Goal: Task Accomplishment & Management: Manage account settings

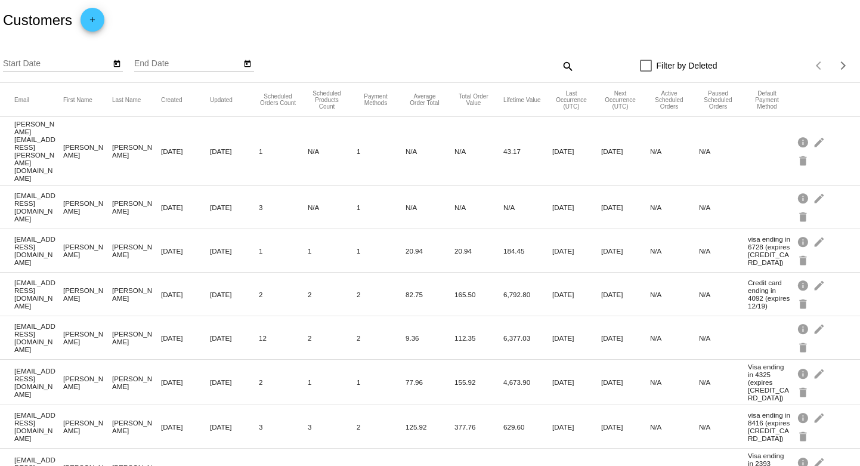
click at [560, 67] on mat-icon "search" at bounding box center [567, 66] width 14 height 18
click at [559, 66] on input "Search" at bounding box center [467, 64] width 214 height 10
paste input "[EMAIL_ADDRESS][DOMAIN_NAME]"
type input "[EMAIL_ADDRESS][DOMAIN_NAME]"
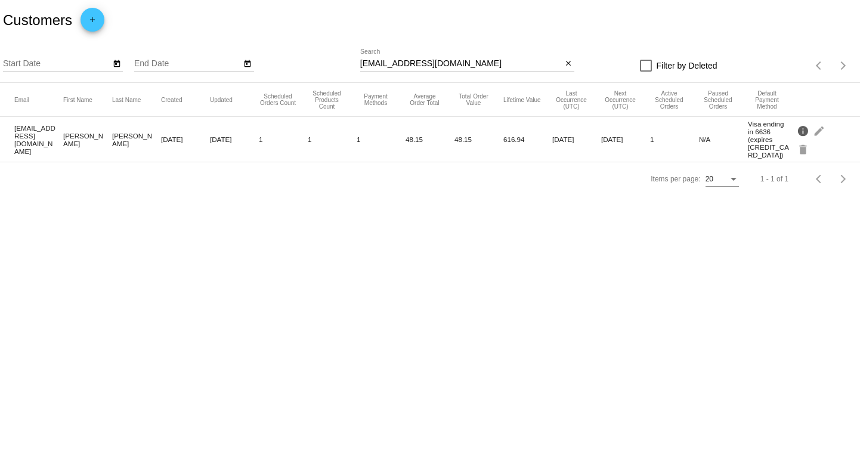
click at [806, 130] on mat-icon "info" at bounding box center [804, 130] width 14 height 18
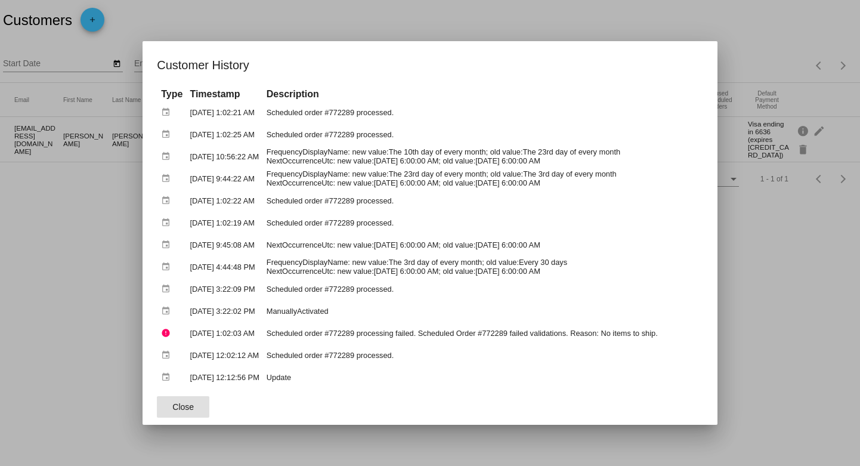
click at [65, 242] on div at bounding box center [430, 233] width 860 height 466
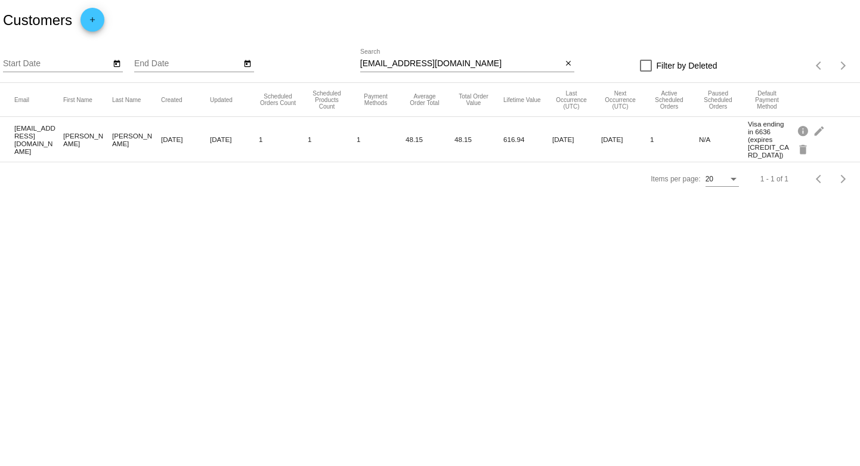
click at [21, 140] on mat-cell "[EMAIL_ADDRESS][DOMAIN_NAME]" at bounding box center [38, 139] width 49 height 37
click at [819, 129] on mat-icon "edit" at bounding box center [820, 130] width 14 height 18
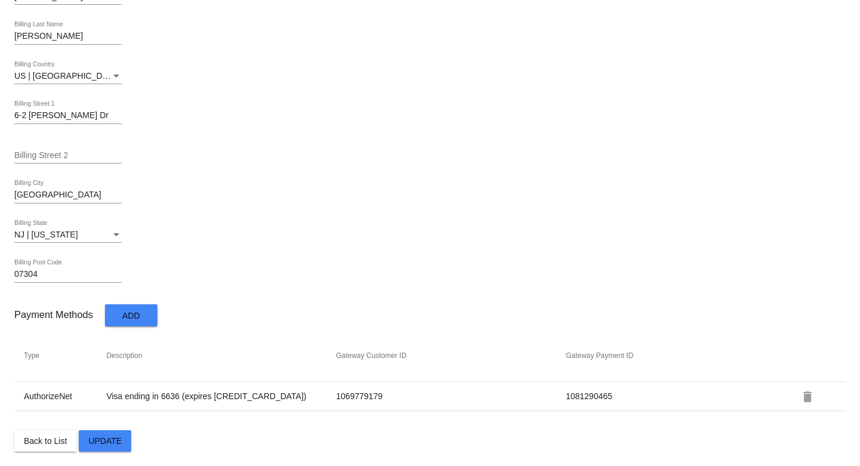
scroll to position [603, 0]
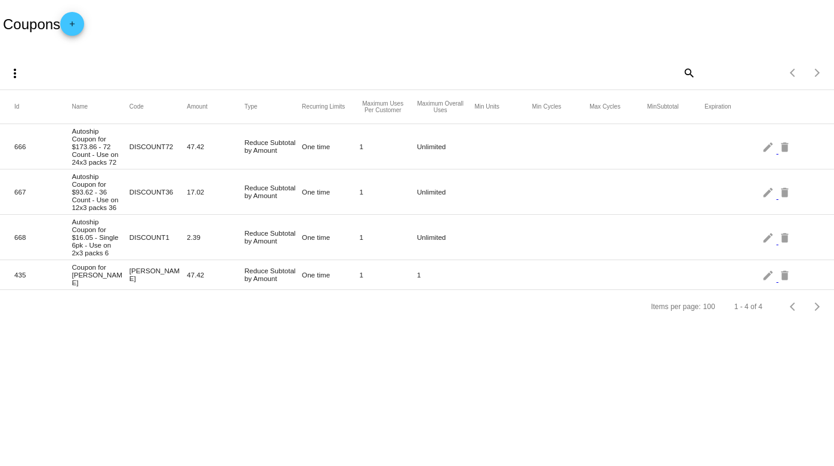
click at [688, 70] on mat-icon "search" at bounding box center [688, 72] width 14 height 18
click at [527, 69] on input "Search" at bounding box center [592, 71] width 208 height 10
paste input "[EMAIL_ADDRESS][DOMAIN_NAME]"
type input "[EMAIL_ADDRESS][DOMAIN_NAME]"
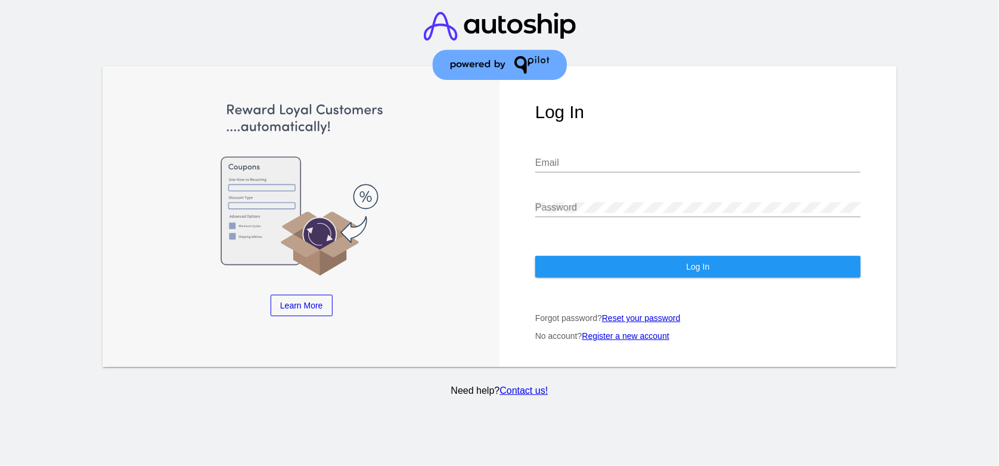
type input "[EMAIL_ADDRESS][DOMAIN_NAME]"
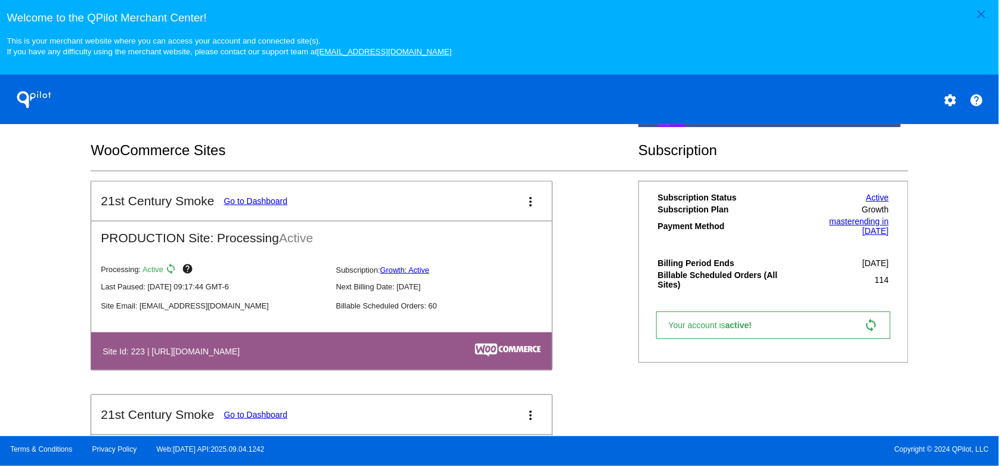
scroll to position [358, 0]
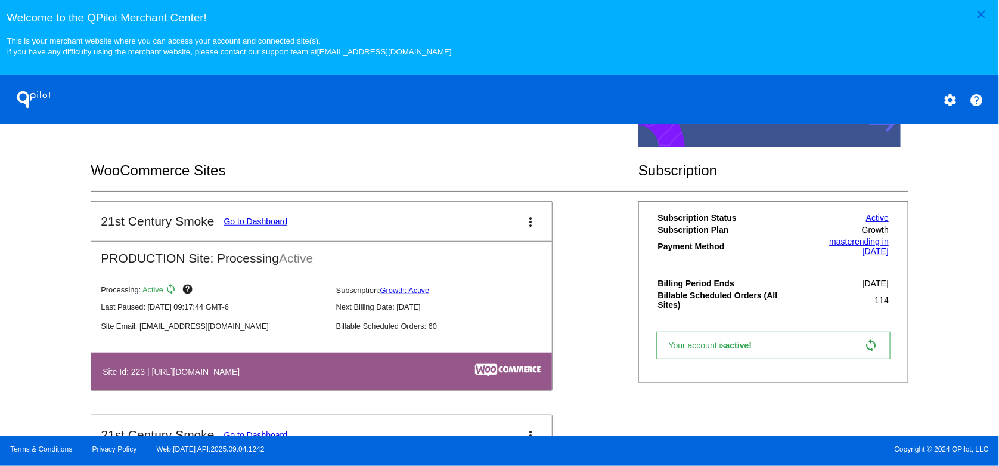
click at [524, 222] on mat-icon "more_vert" at bounding box center [531, 222] width 14 height 14
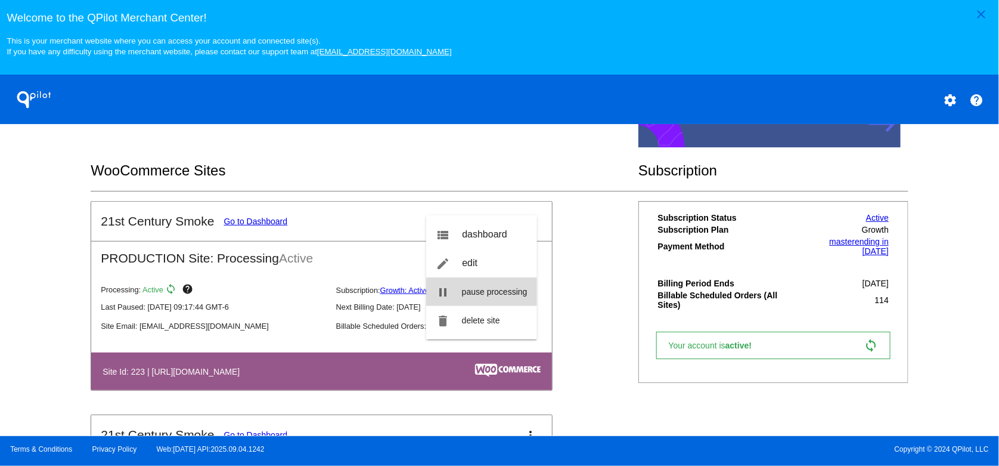
click at [486, 292] on span "pause processing" at bounding box center [495, 292] width 66 height 10
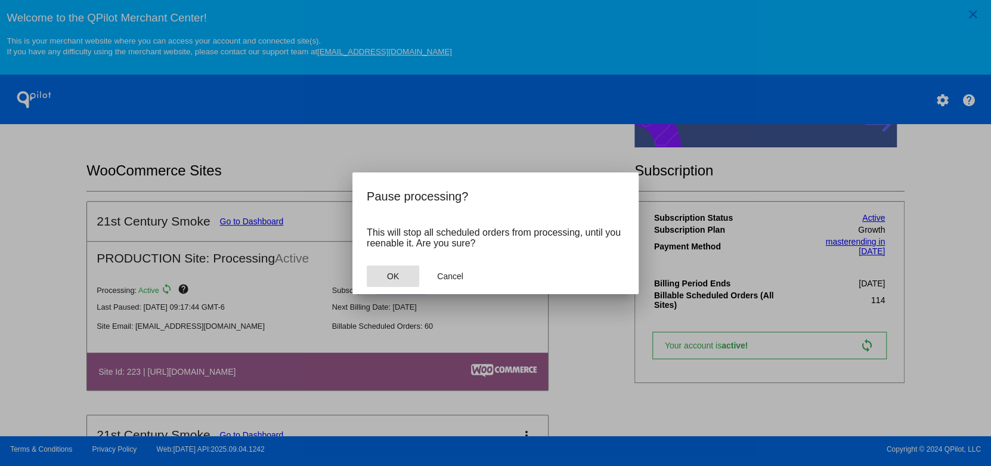
click at [389, 272] on span "OK" at bounding box center [393, 276] width 12 height 10
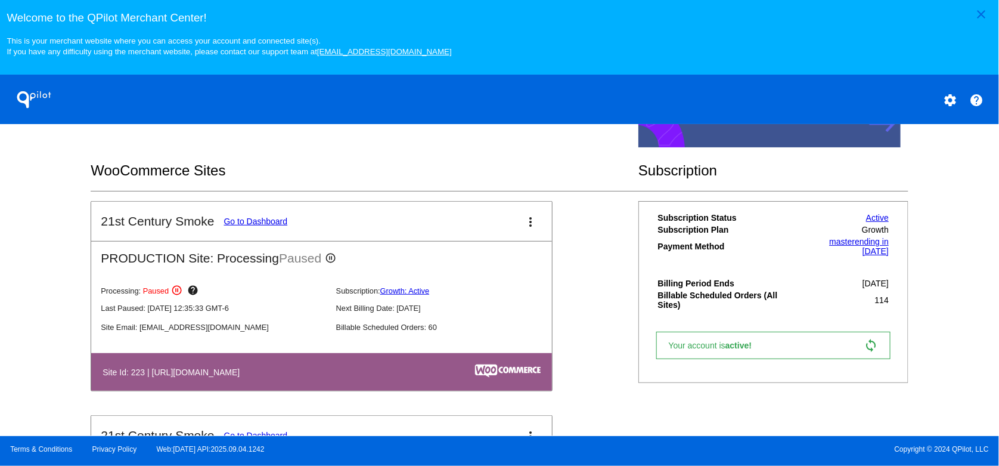
click at [525, 226] on mat-icon "more_vert" at bounding box center [531, 222] width 14 height 14
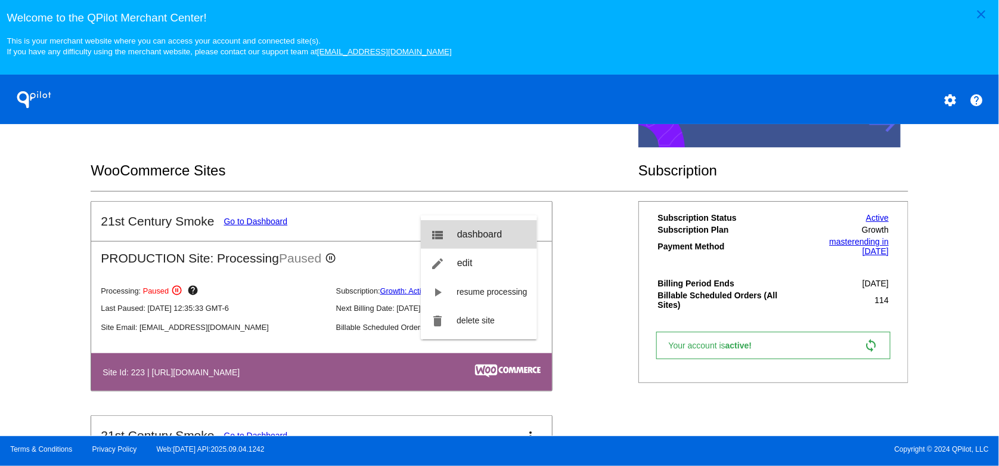
click at [466, 239] on span "dashboard" at bounding box center [479, 234] width 45 height 10
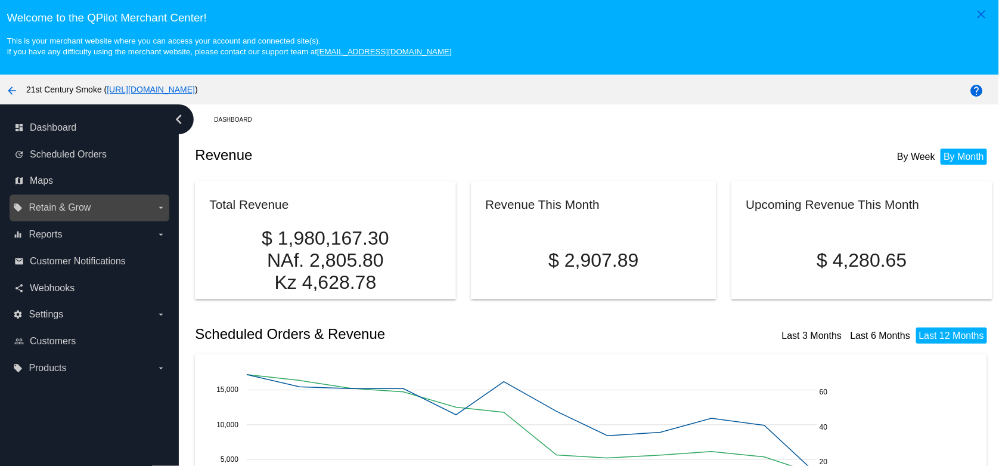
click at [162, 206] on icon "arrow_drop_down" at bounding box center [161, 208] width 10 height 10
click at [0, 0] on input "local_offer Retain & Grow arrow_drop_down" at bounding box center [0, 0] width 0 height 0
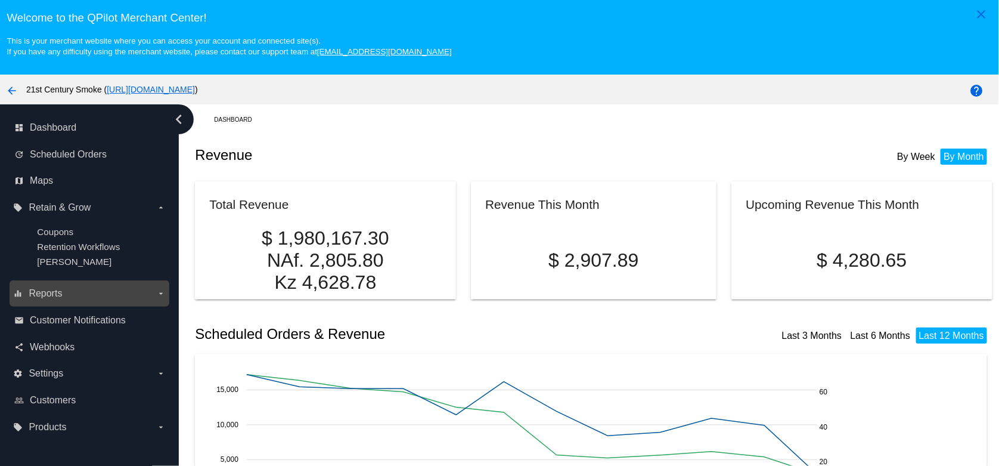
click at [155, 295] on label "equalizer Reports arrow_drop_down" at bounding box center [89, 293] width 152 height 19
click at [0, 0] on input "equalizer Reports arrow_drop_down" at bounding box center [0, 0] width 0 height 0
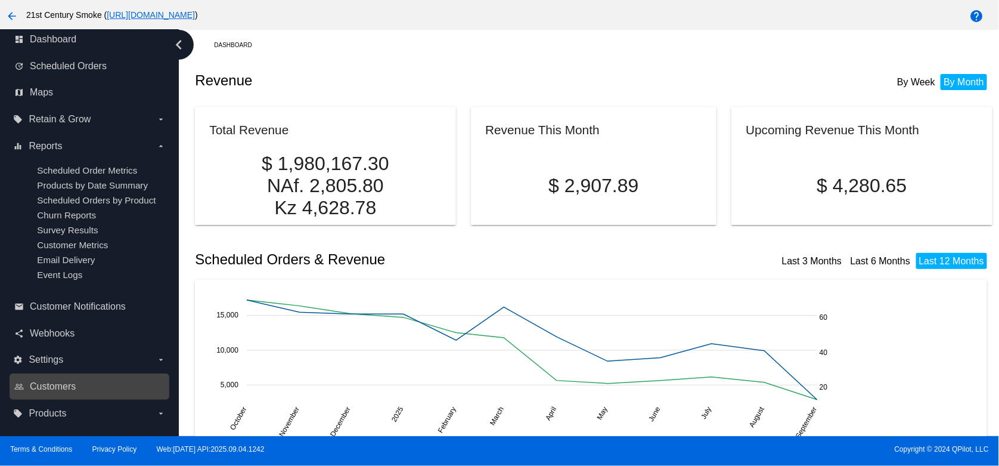
scroll to position [76, 0]
click at [147, 385] on link "people_outline Customers" at bounding box center [89, 386] width 151 height 19
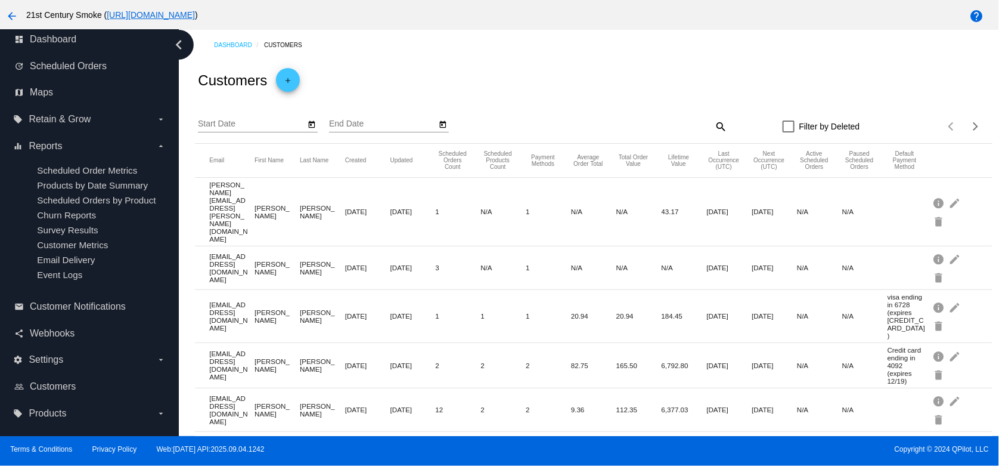
click at [714, 124] on mat-icon "search" at bounding box center [721, 126] width 14 height 18
click at [556, 121] on input "Search" at bounding box center [628, 124] width 199 height 10
paste input "[EMAIL_ADDRESS][DOMAIN_NAME]"
type input "[EMAIL_ADDRESS][DOMAIN_NAME]"
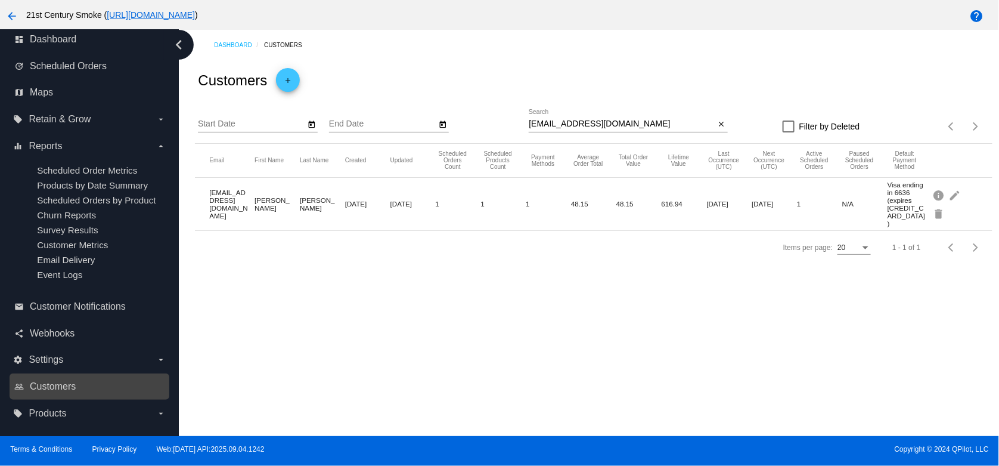
click at [114, 385] on link "people_outline Customers" at bounding box center [89, 386] width 151 height 19
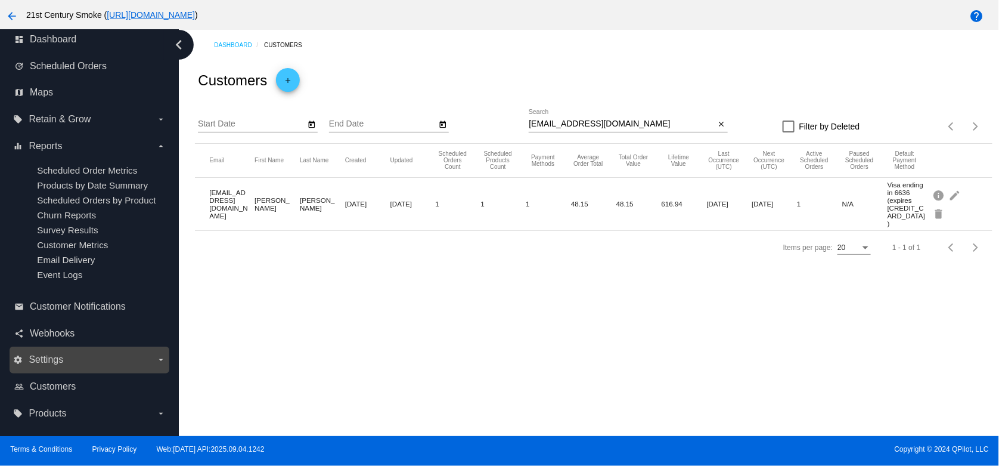
click at [116, 354] on label "settings Settings arrow_drop_down" at bounding box center [89, 359] width 152 height 19
click at [0, 0] on input "settings Settings arrow_drop_down" at bounding box center [0, 0] width 0 height 0
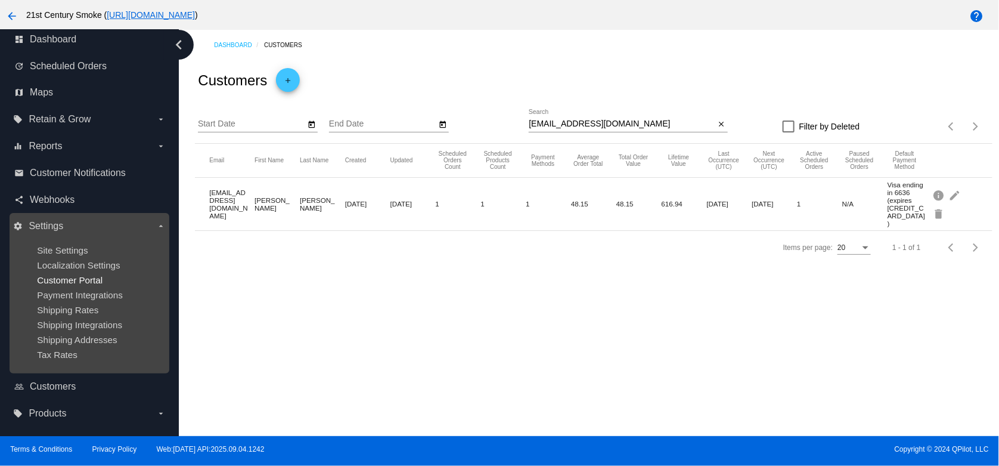
click at [96, 275] on span "Customer Portal" at bounding box center [70, 280] width 66 height 10
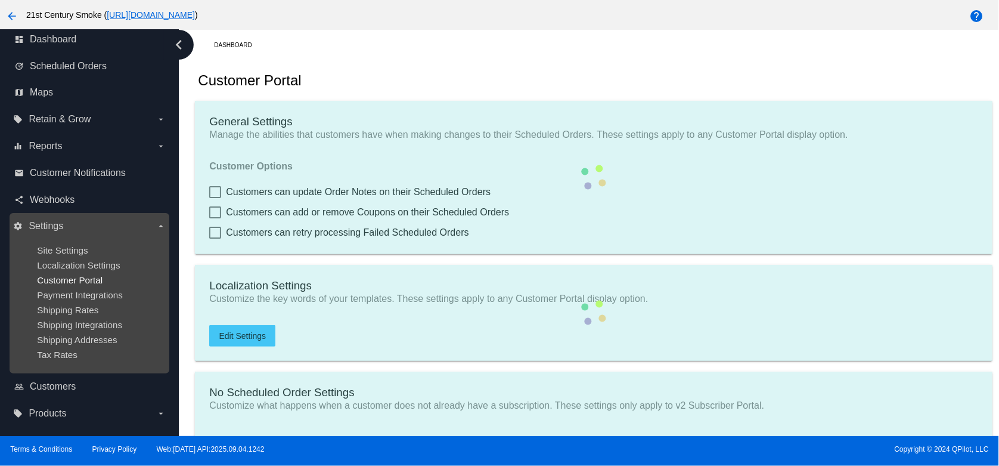
checkbox input "true"
type input "Create a Subscription"
type input "https://www.21stcenturysmoke.com//my-account/scheduled-orders//?action=create-s…"
type input "1"
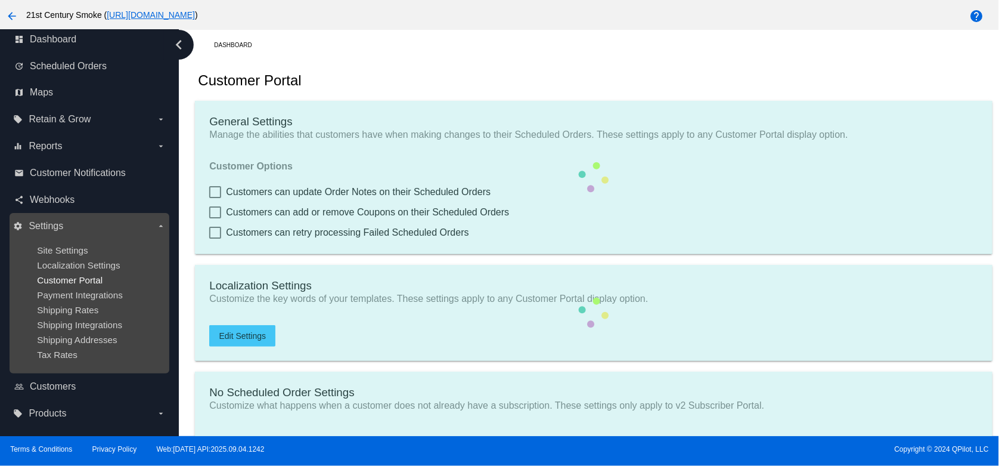
type input "20"
type input "500"
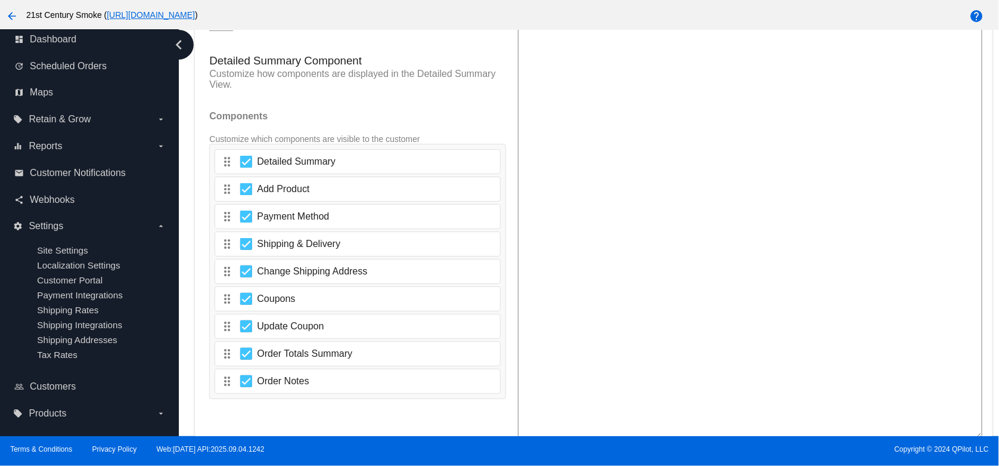
scroll to position [2076, 0]
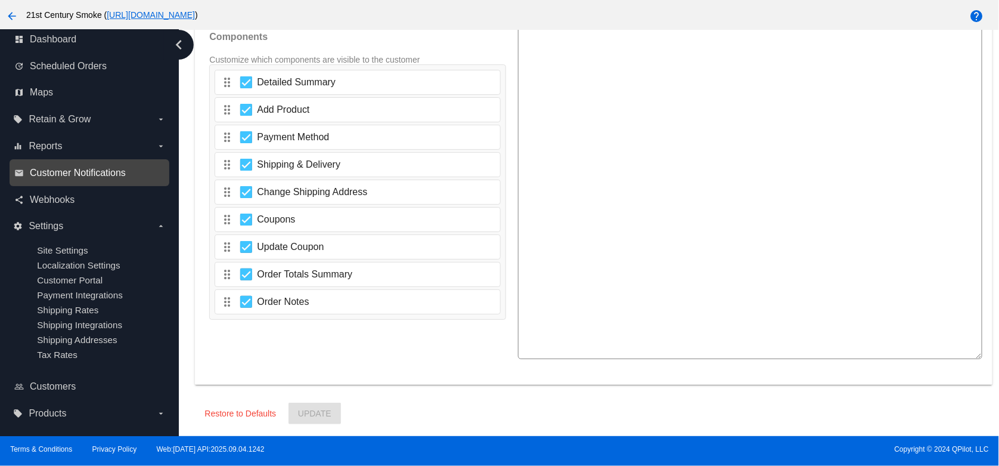
click at [61, 168] on span "Customer Notifications" at bounding box center [78, 173] width 96 height 11
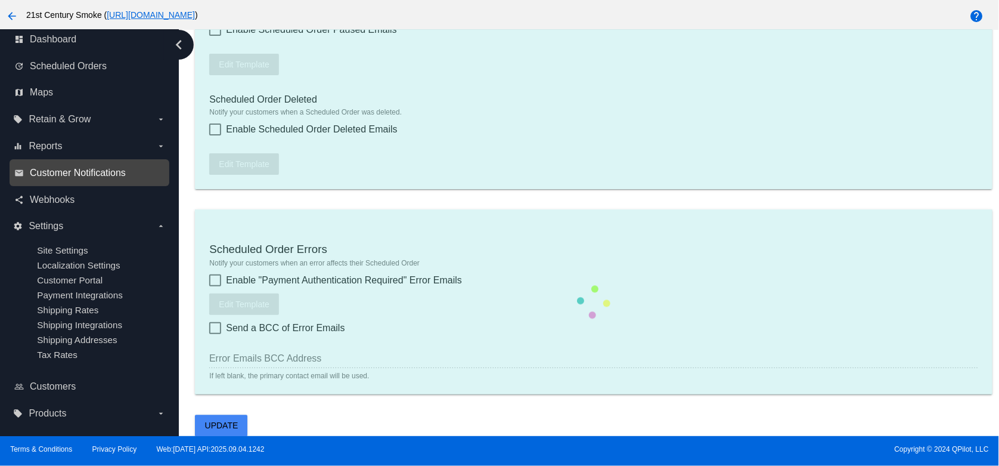
type input "1"
checkbox input "true"
type input "customerservice@21stcenturysmoke.com, accounting2@cbdistributorsinc.com"
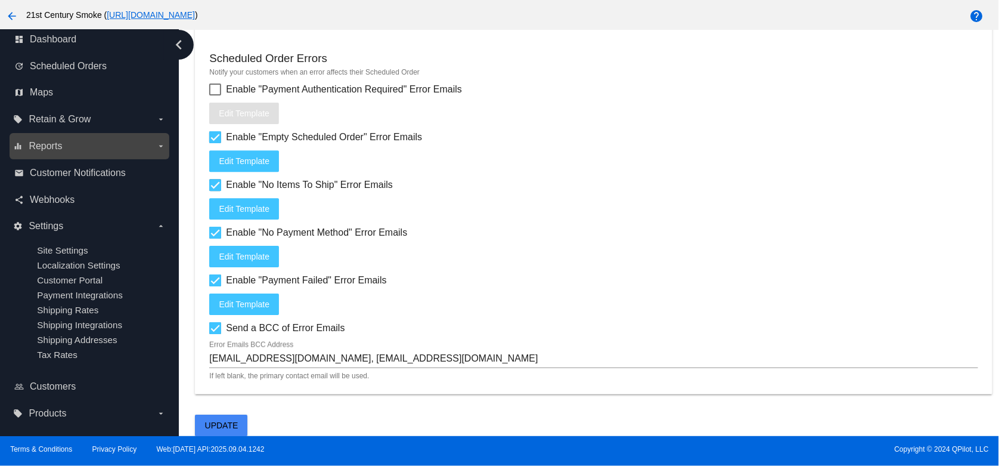
click at [79, 137] on label "equalizer Reports arrow_drop_down" at bounding box center [89, 146] width 152 height 19
click at [0, 0] on input "equalizer Reports arrow_drop_down" at bounding box center [0, 0] width 0 height 0
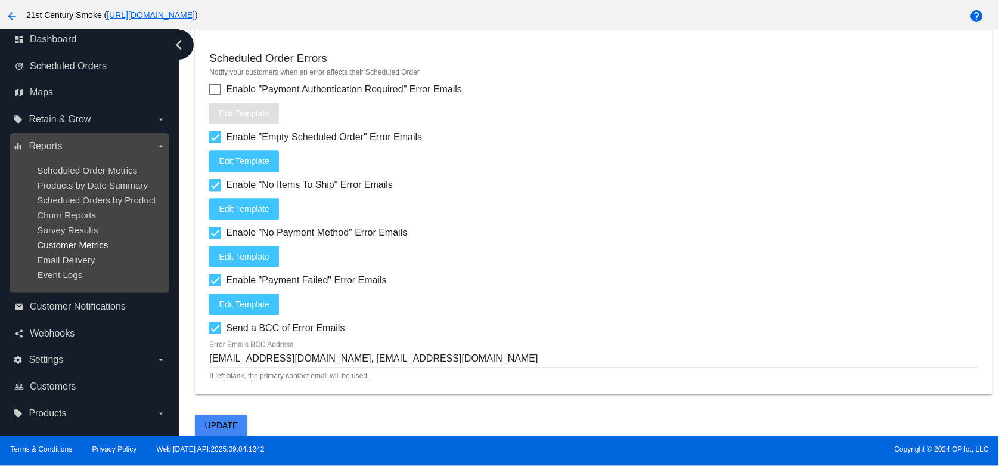
click at [70, 240] on span "Customer Metrics" at bounding box center [72, 245] width 71 height 10
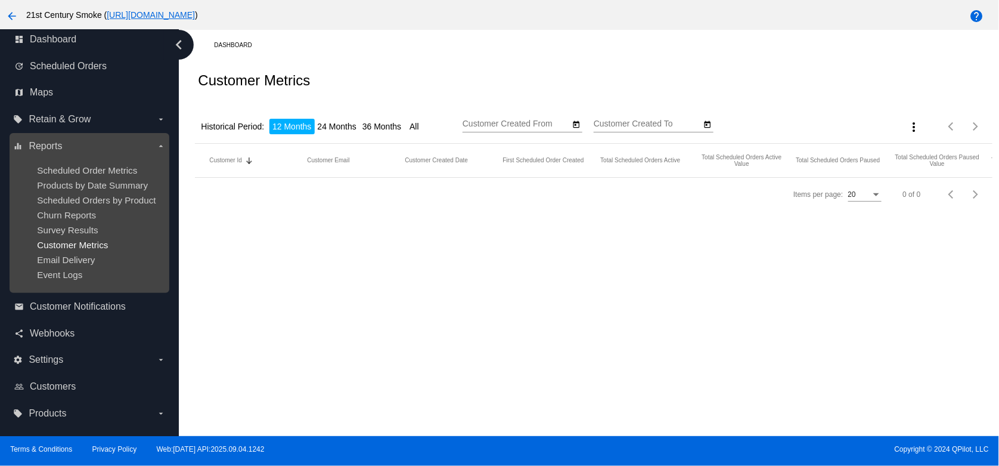
type input "9/9/2024"
type input "9/9/2025"
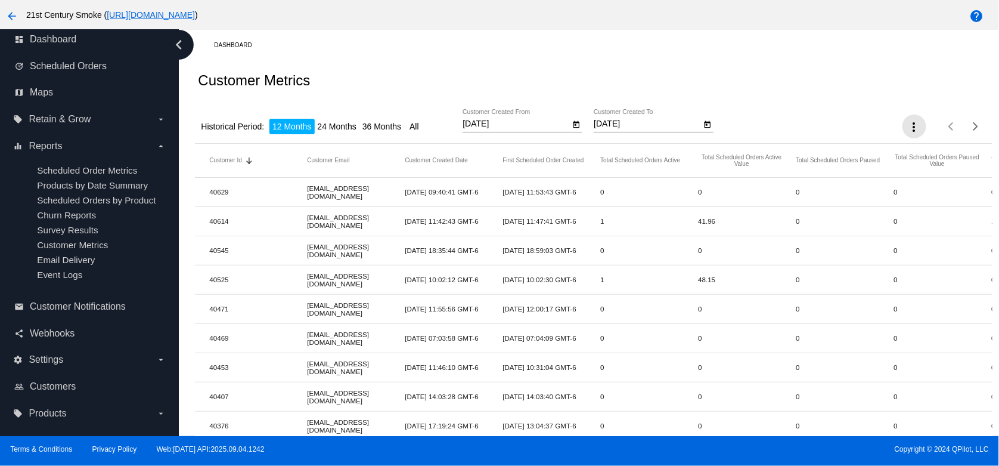
click at [908, 127] on mat-icon "more_vert" at bounding box center [915, 127] width 14 height 14
click at [779, 129] on div at bounding box center [499, 233] width 999 height 466
click at [92, 110] on label "local_offer Retain & Grow arrow_drop_down" at bounding box center [89, 119] width 152 height 19
click at [0, 0] on input "local_offer Retain & Grow arrow_drop_down" at bounding box center [0, 0] width 0 height 0
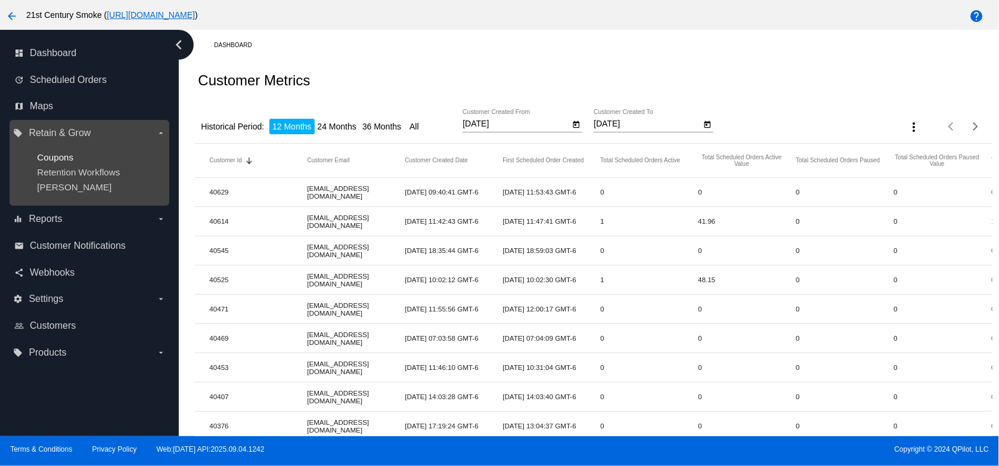
click at [65, 157] on span "Coupons" at bounding box center [55, 157] width 36 height 10
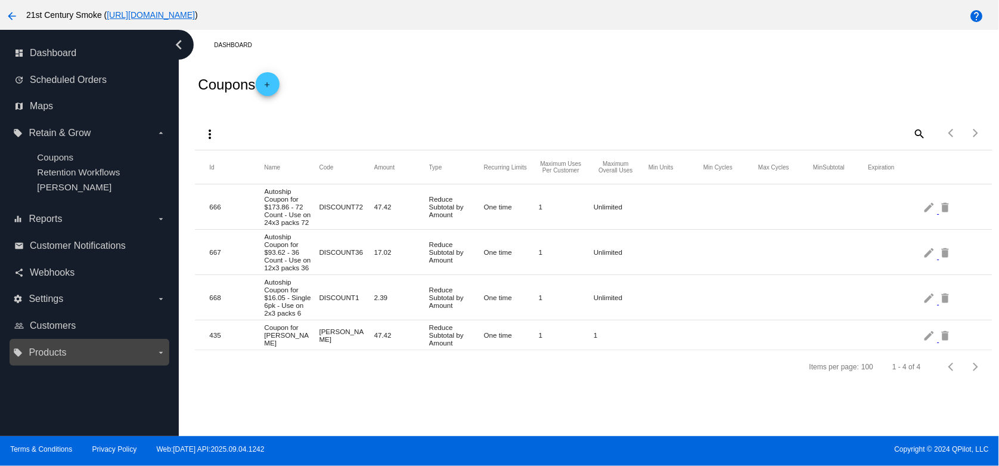
click at [102, 346] on label "local_offer Products arrow_drop_down" at bounding box center [89, 352] width 152 height 19
click at [0, 0] on input "local_offer Products arrow_drop_down" at bounding box center [0, 0] width 0 height 0
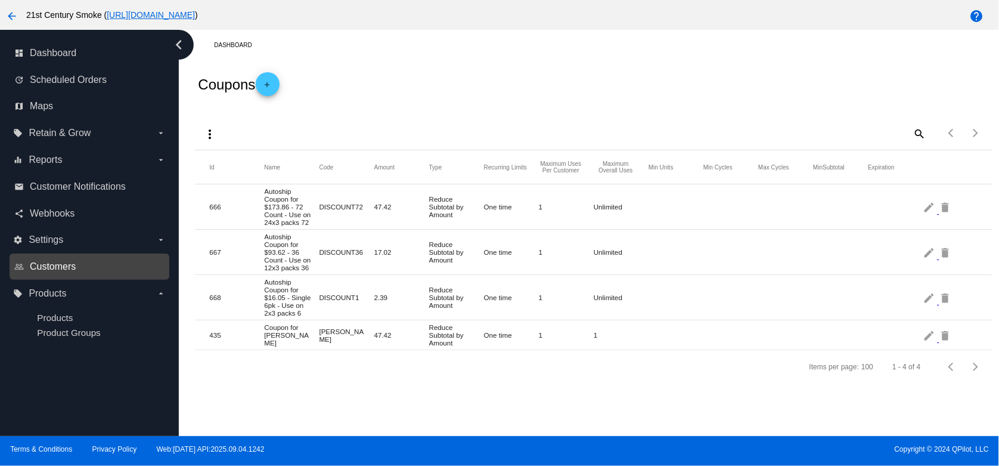
click at [62, 271] on span "Customers" at bounding box center [53, 266] width 46 height 11
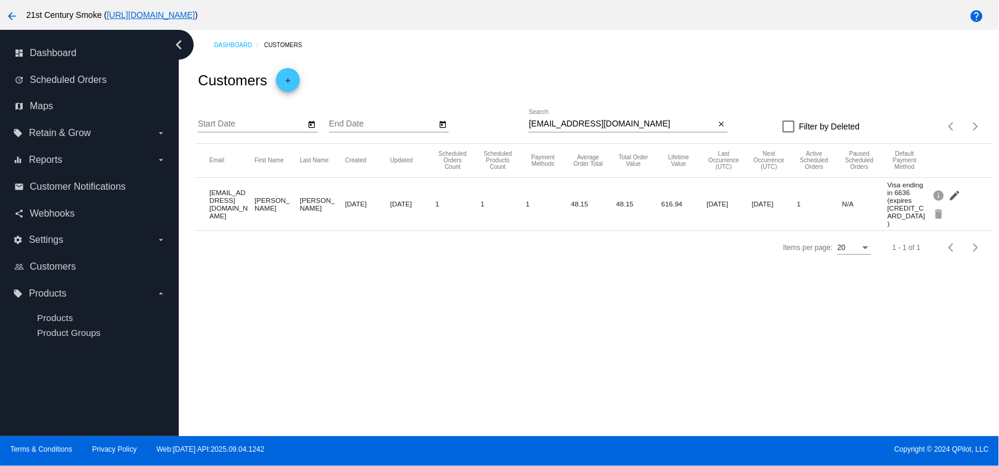
click at [949, 190] on mat-icon "edit" at bounding box center [956, 194] width 14 height 18
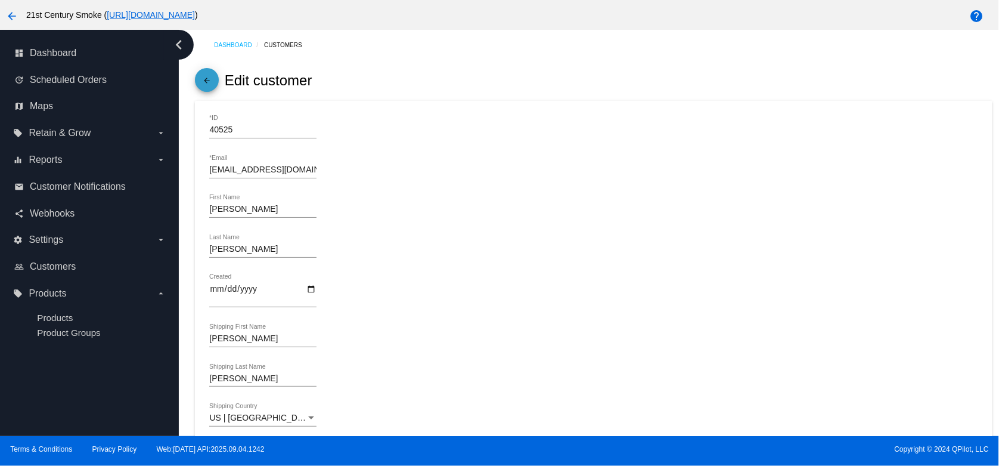
click at [207, 79] on mat-icon "arrow_back" at bounding box center [207, 83] width 14 height 14
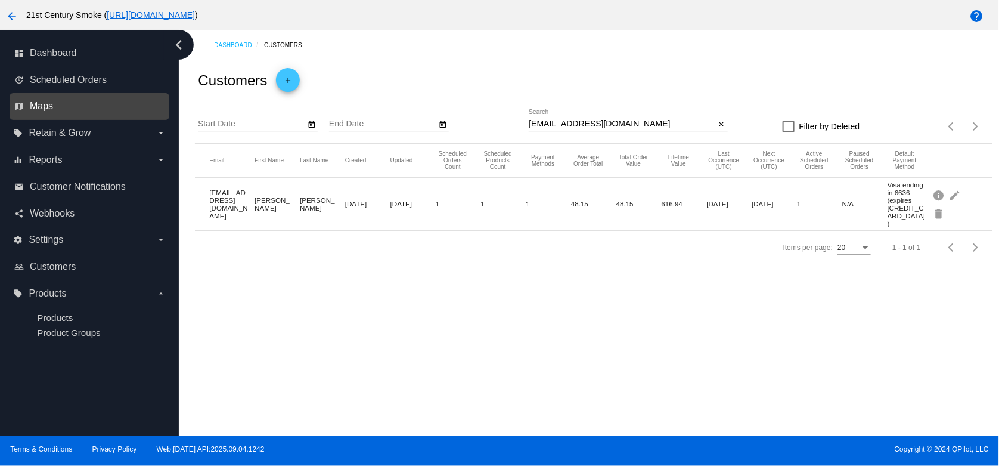
click at [41, 107] on span "Maps" at bounding box center [41, 106] width 23 height 11
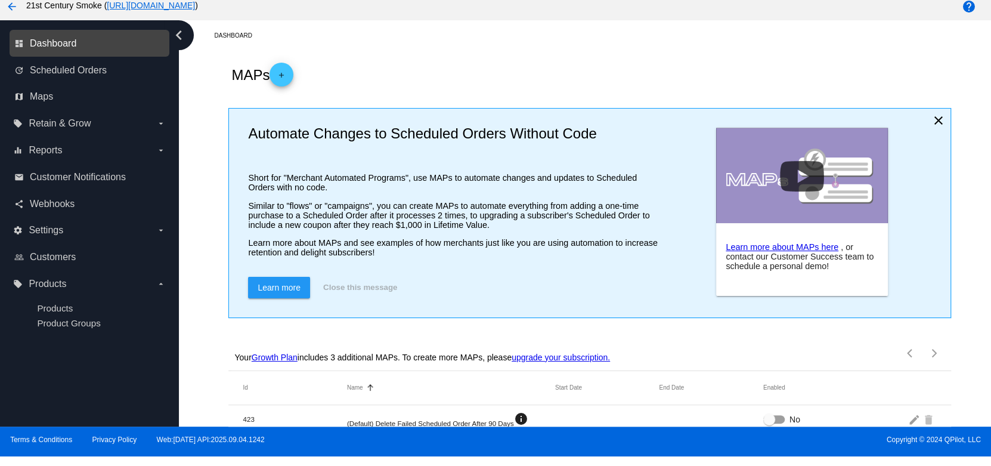
click at [53, 49] on span "Dashboard" at bounding box center [53, 43] width 47 height 11
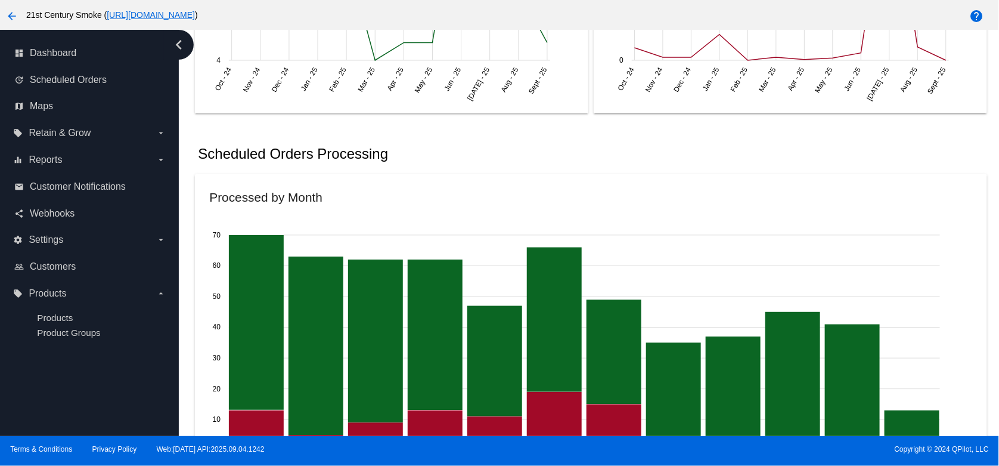
scroll to position [716, 0]
